Goal: Book appointment/travel/reservation

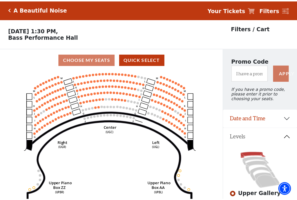
scroll to position [27, 0]
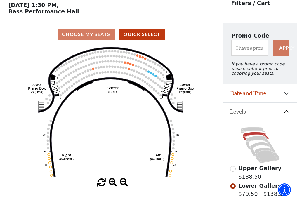
scroll to position [27, 0]
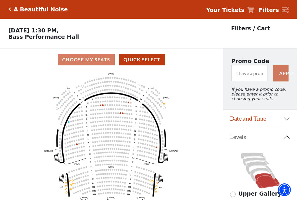
scroll to position [27, 0]
